Goal: Find specific page/section: Find specific page/section

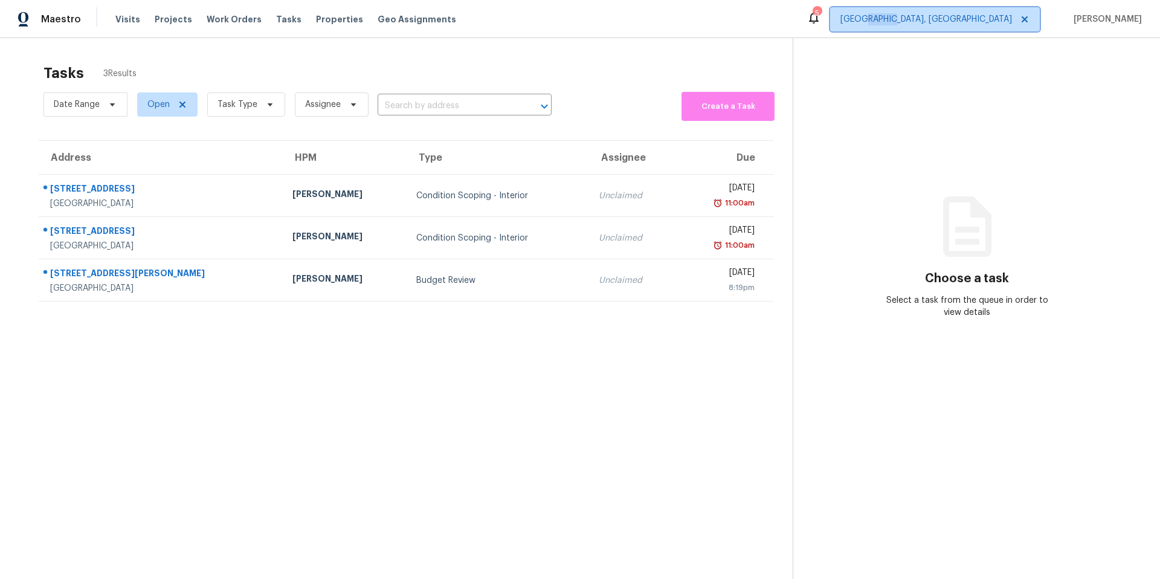
click at [870, 33] on div "Maestro Visits Projects Work Orders Tasks Properties Geo Assignments 5 [GEOGRAP…" at bounding box center [580, 19] width 1160 height 38
click at [870, 24] on span "[GEOGRAPHIC_DATA], [GEOGRAPHIC_DATA]" at bounding box center [927, 19] width 172 height 12
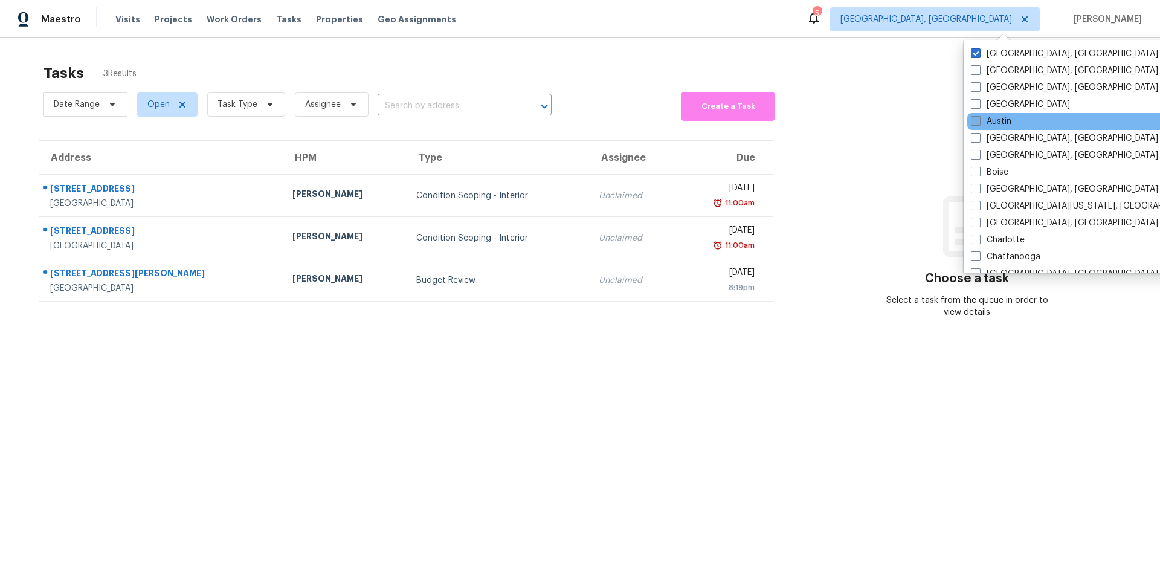
click at [870, 117] on div "[GEOGRAPHIC_DATA], [GEOGRAPHIC_DATA] [GEOGRAPHIC_DATA], [GEOGRAPHIC_DATA] [GEOG…" at bounding box center [1089, 156] width 251 height 232
click at [870, 115] on label "Austin" at bounding box center [991, 121] width 40 height 12
click at [870, 115] on input "Austin" at bounding box center [975, 119] width 8 height 8
checkbox input "true"
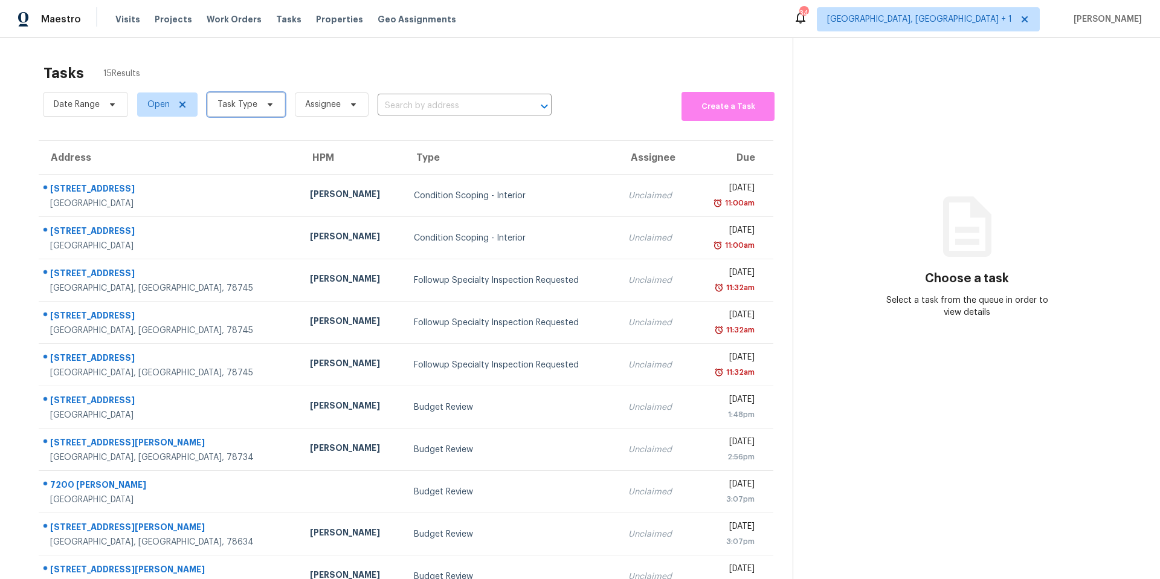
click at [268, 105] on icon at bounding box center [270, 104] width 5 height 3
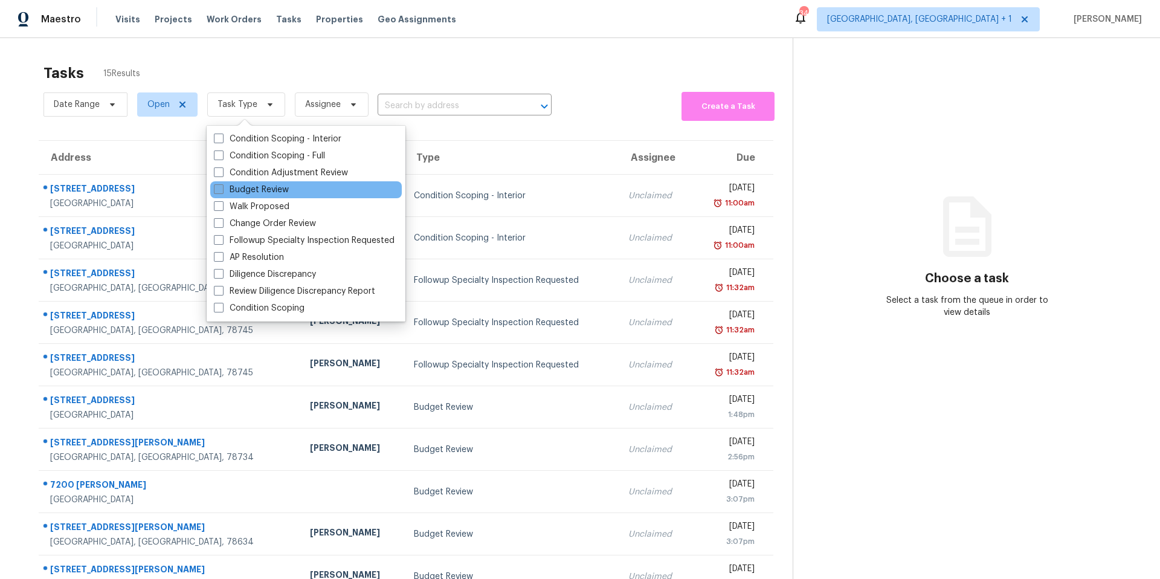
click at [270, 189] on label "Budget Review" at bounding box center [251, 190] width 75 height 12
click at [222, 189] on input "Budget Review" at bounding box center [218, 188] width 8 height 8
checkbox input "true"
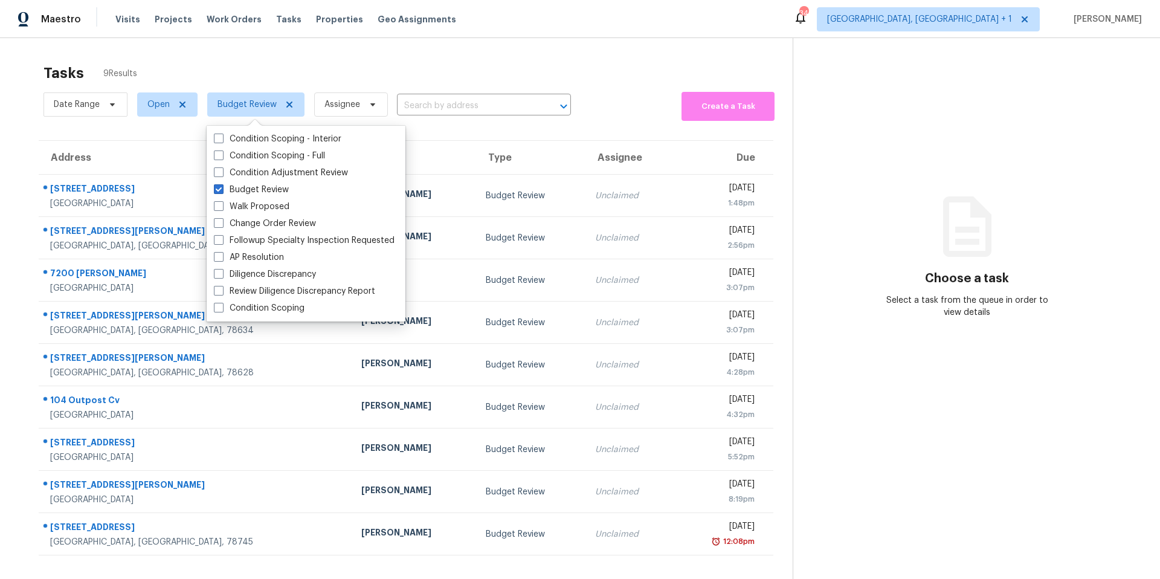
click at [315, 71] on div "Tasks 9 Results" at bounding box center [418, 72] width 749 height 31
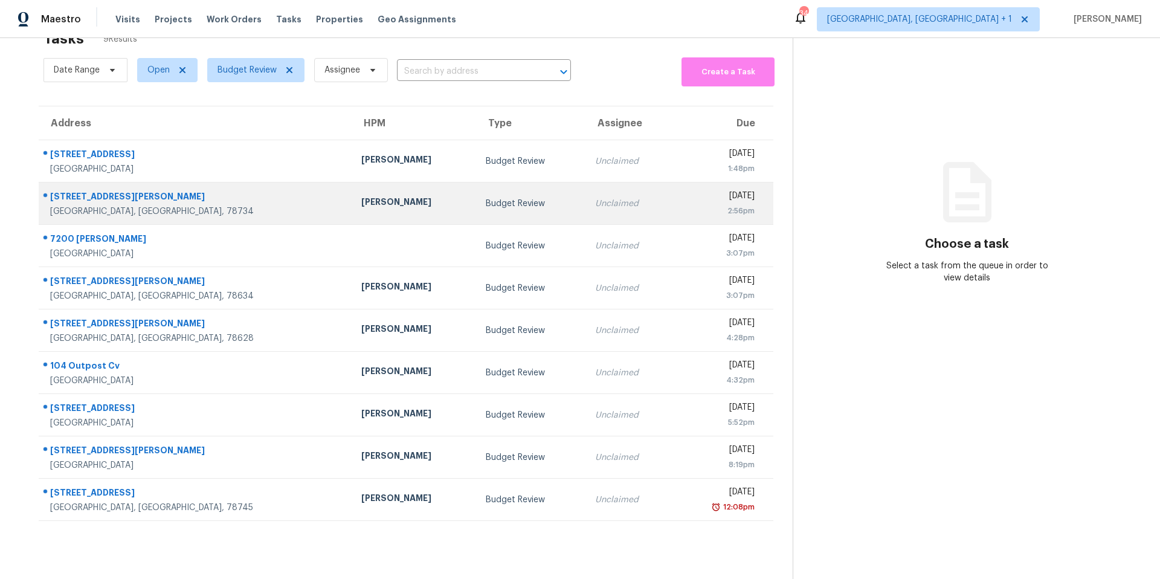
scroll to position [34, 0]
